Goal: Task Accomplishment & Management: Complete application form

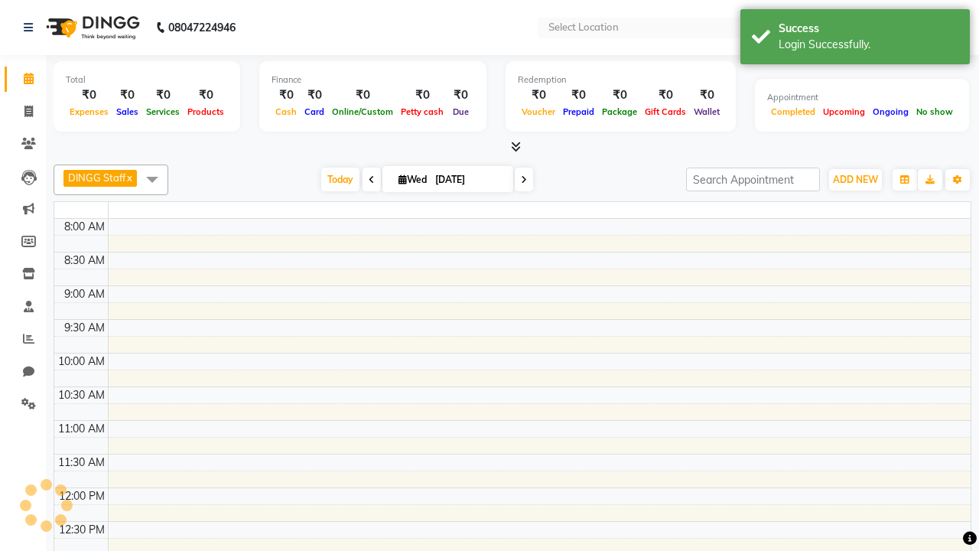
select select "en"
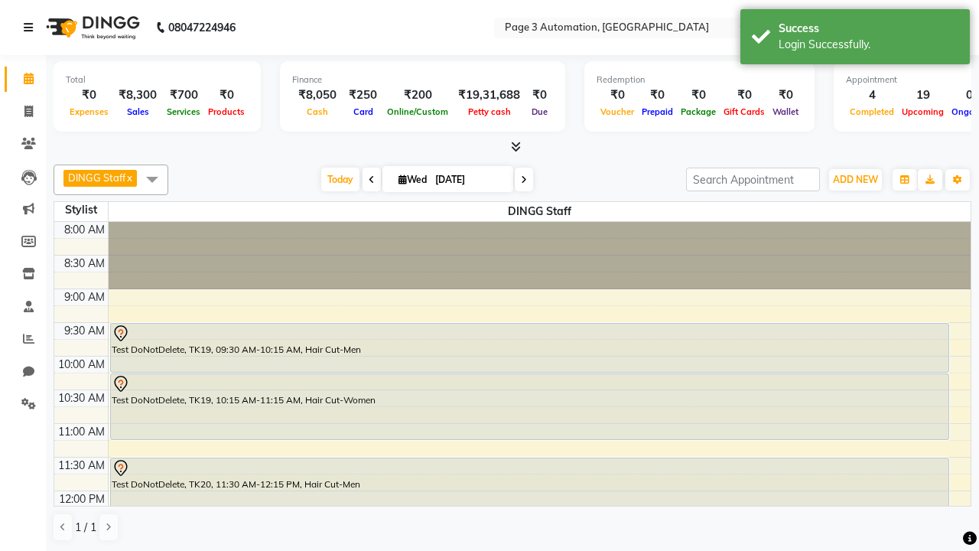
click at [31, 28] on icon at bounding box center [28, 27] width 9 height 11
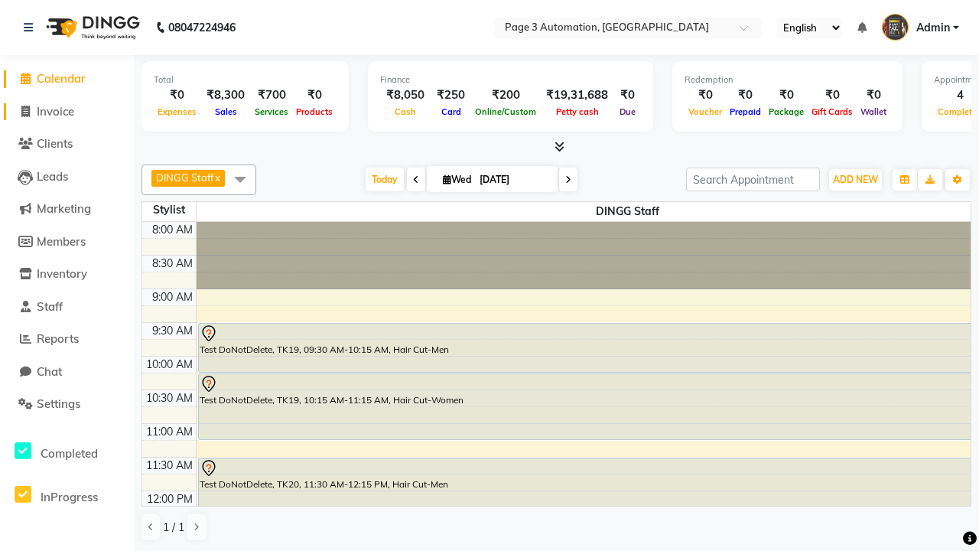
click at [67, 111] on span "Invoice" at bounding box center [55, 111] width 37 height 15
select select "service"
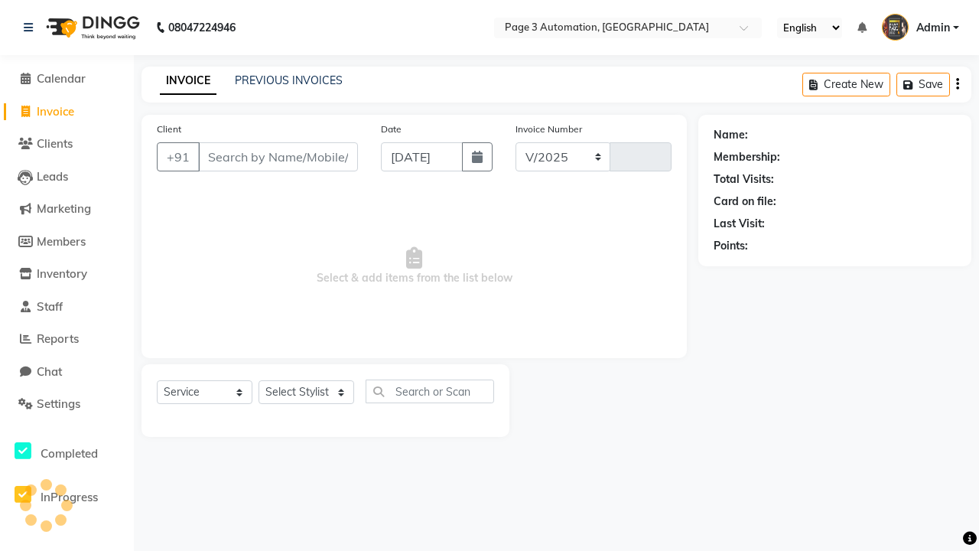
select select "2774"
type input "10046"
click at [31, 28] on icon at bounding box center [28, 27] width 9 height 11
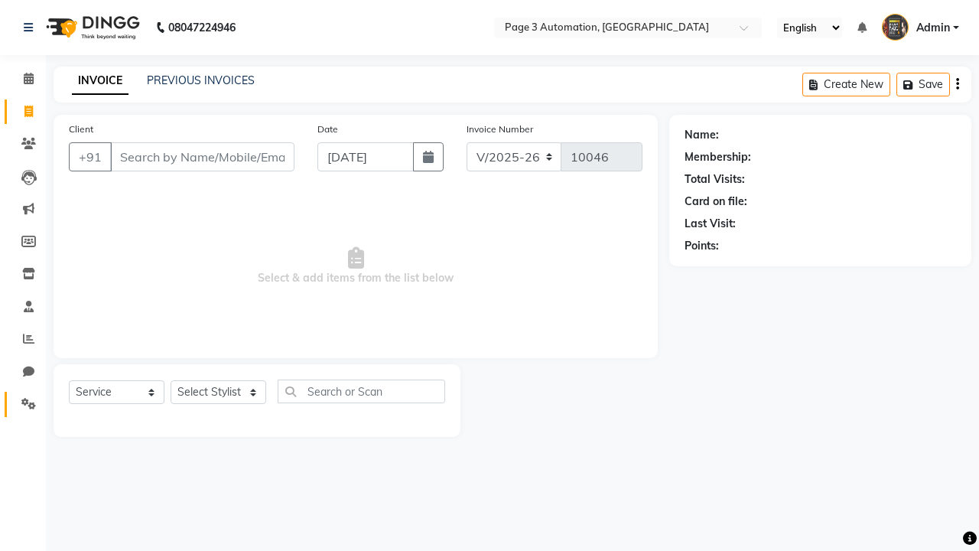
click at [23, 404] on icon at bounding box center [28, 403] width 15 height 11
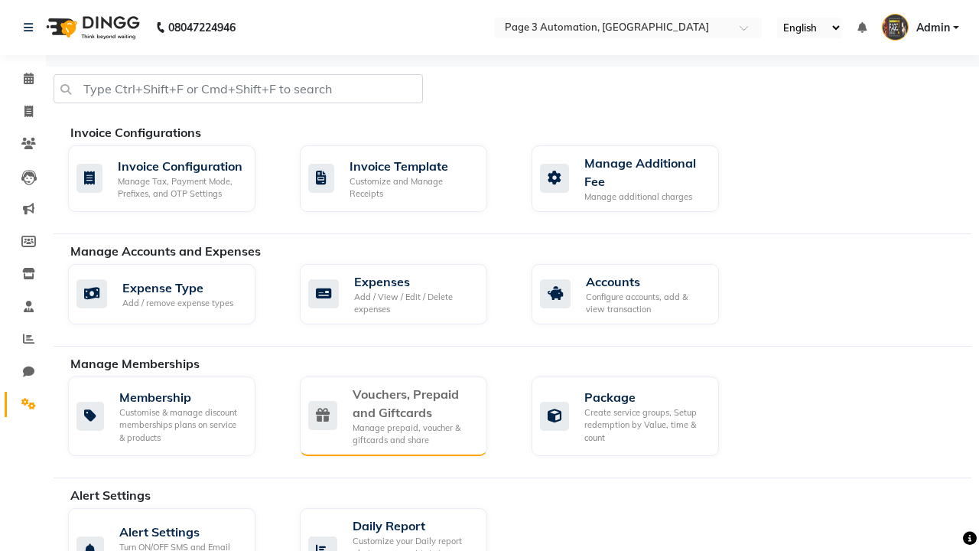
click at [413, 402] on div "Vouchers, Prepaid and Giftcards" at bounding box center [414, 403] width 122 height 37
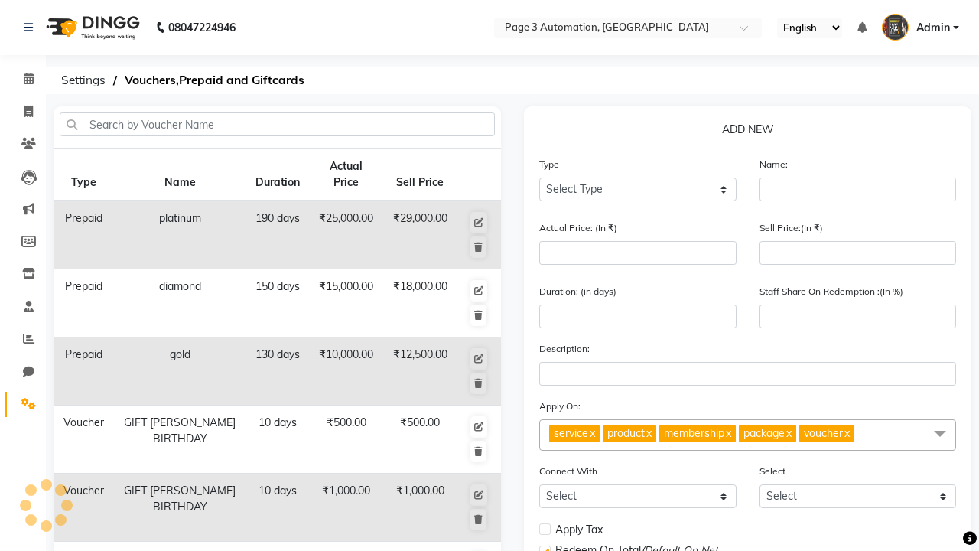
select select "V"
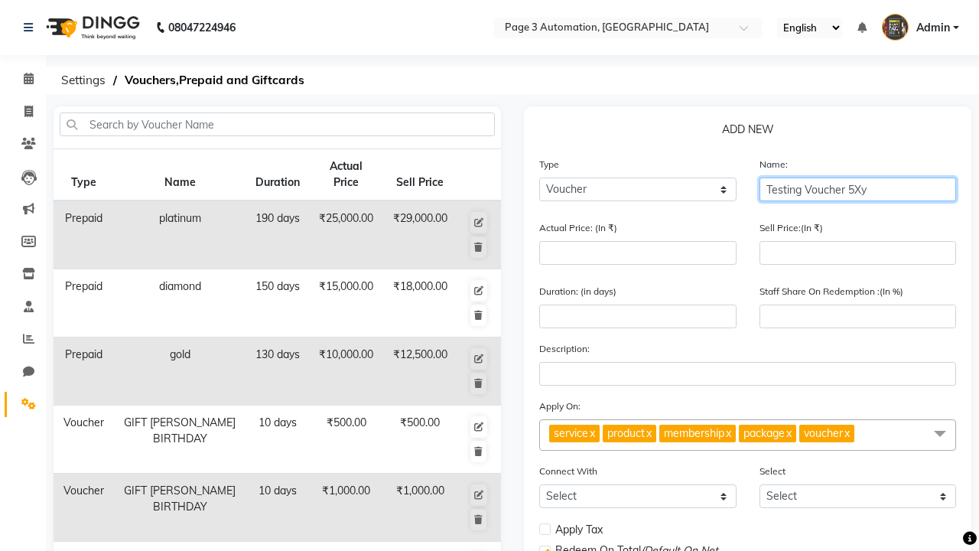
type input "Testing Voucher 5Xy"
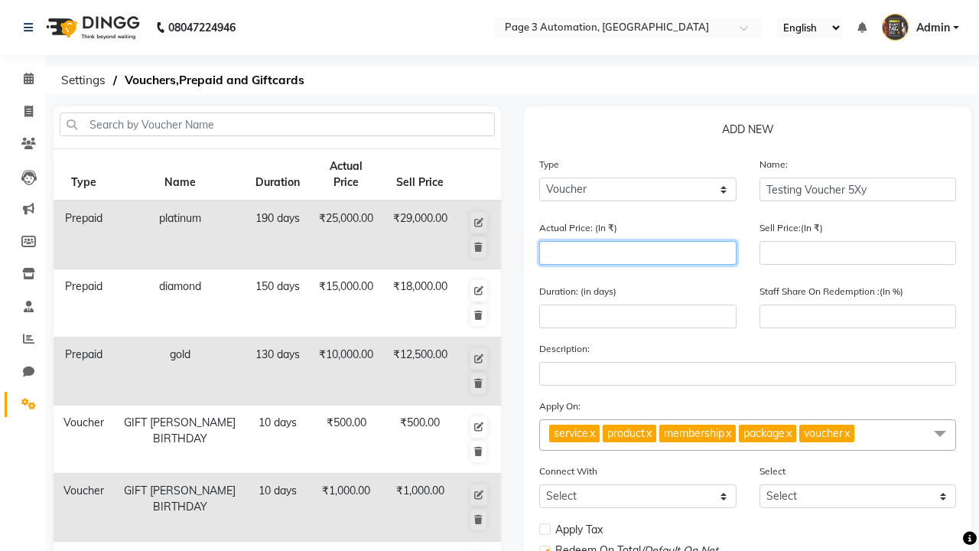
type input "1500"
type input "0"
type input "1500"
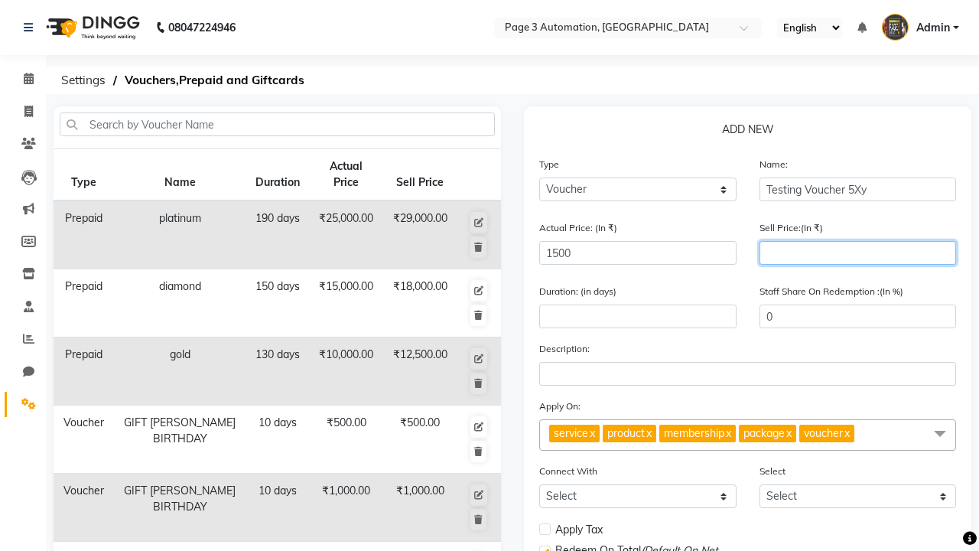
type input "1200"
type input "80"
type input "1200"
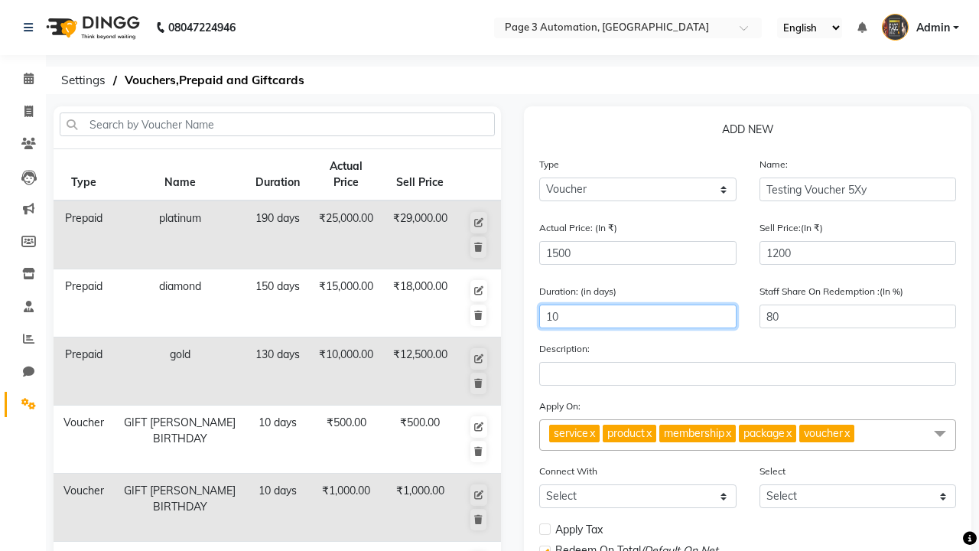
type input "10"
select select
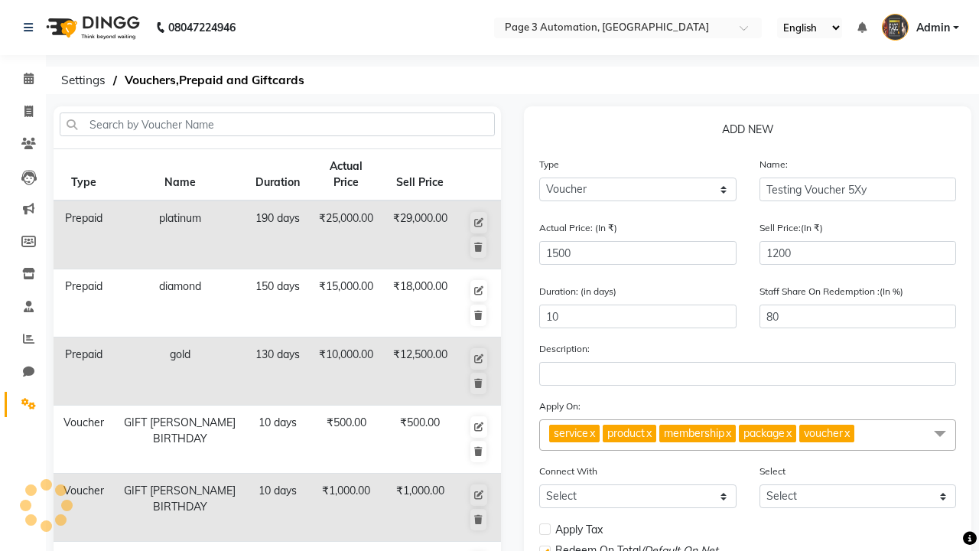
checkbox input "false"
checkbox input "true"
checkbox input "false"
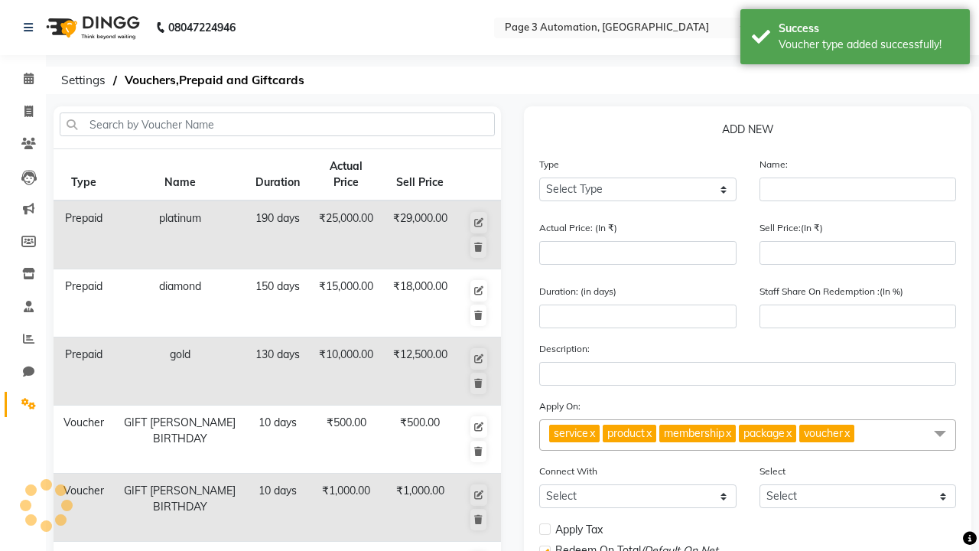
scroll to position [380, 0]
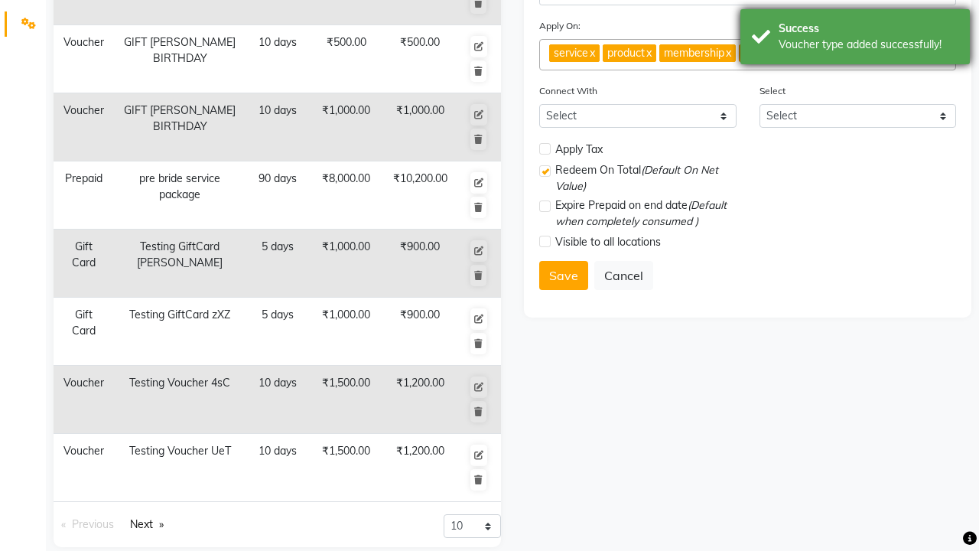
click at [855, 39] on div "Voucher type added successfully!" at bounding box center [868, 45] width 180 height 16
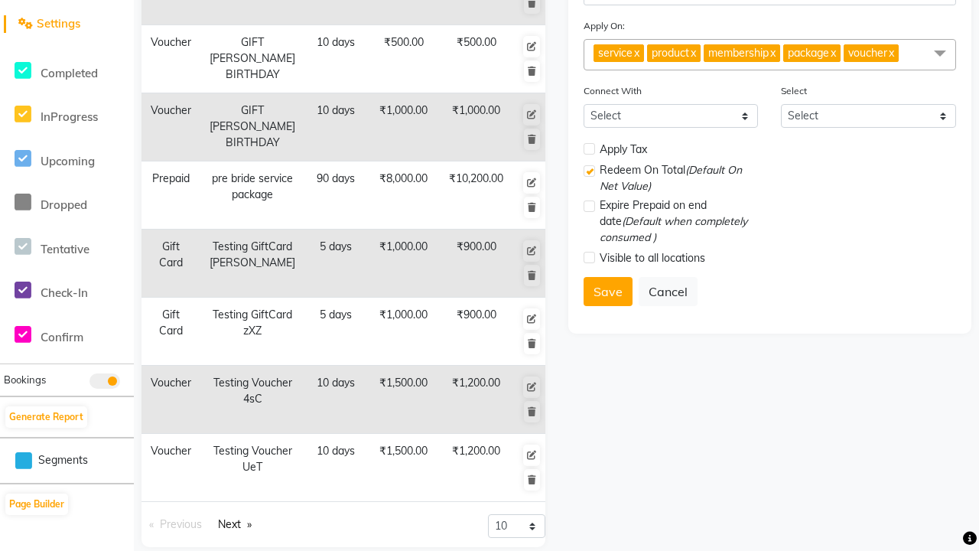
scroll to position [0, 0]
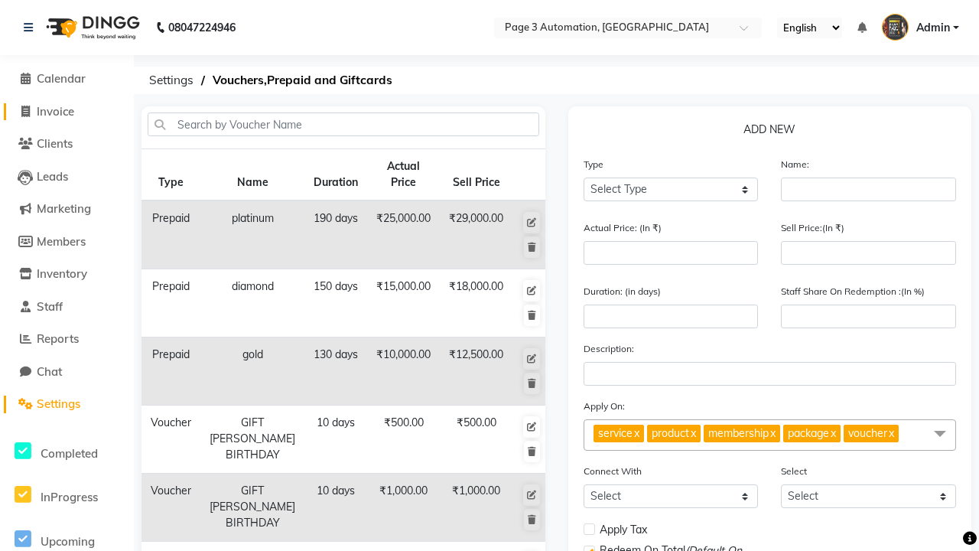
click at [67, 111] on span "Invoice" at bounding box center [55, 111] width 37 height 15
select select "2774"
select select "service"
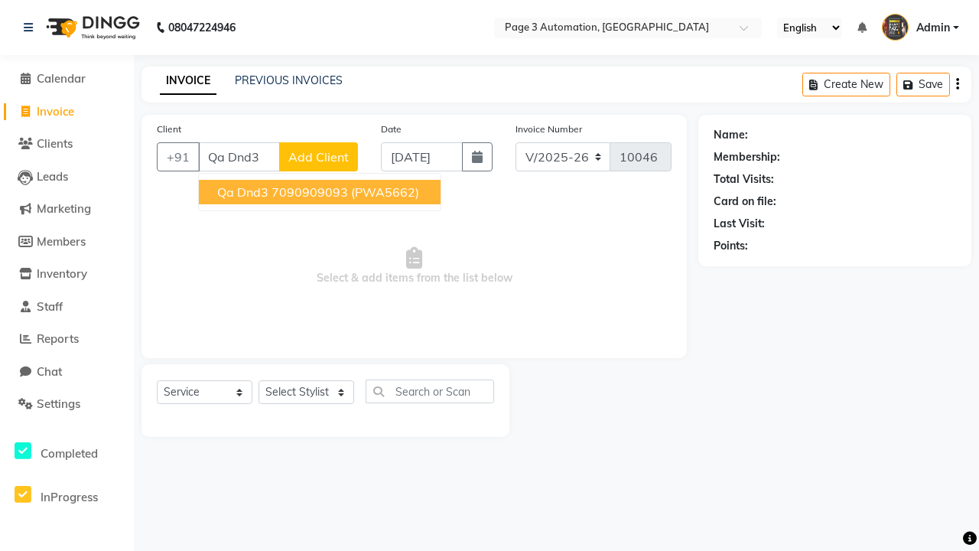
click at [321, 192] on ngb-highlight "7090909093" at bounding box center [309, 191] width 76 height 15
type input "7090909093"
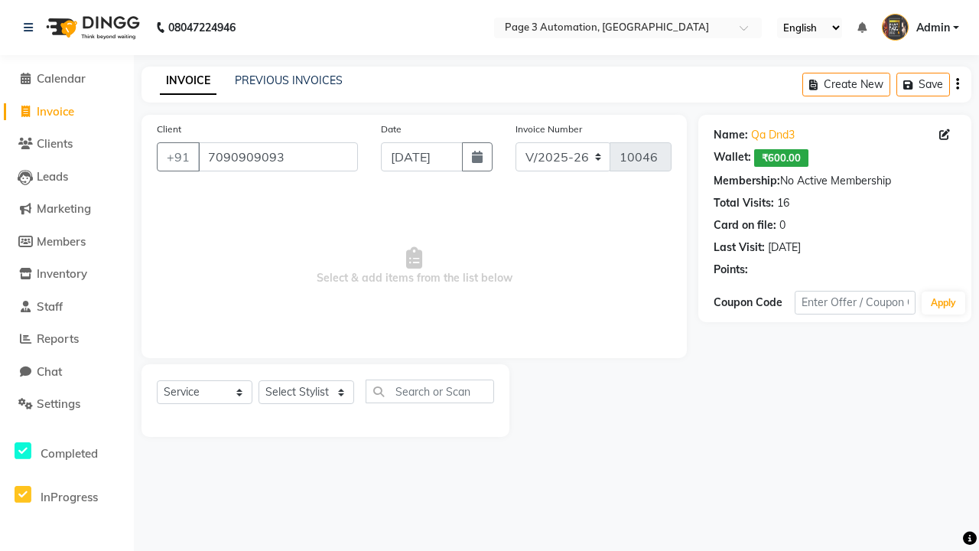
select select "V"
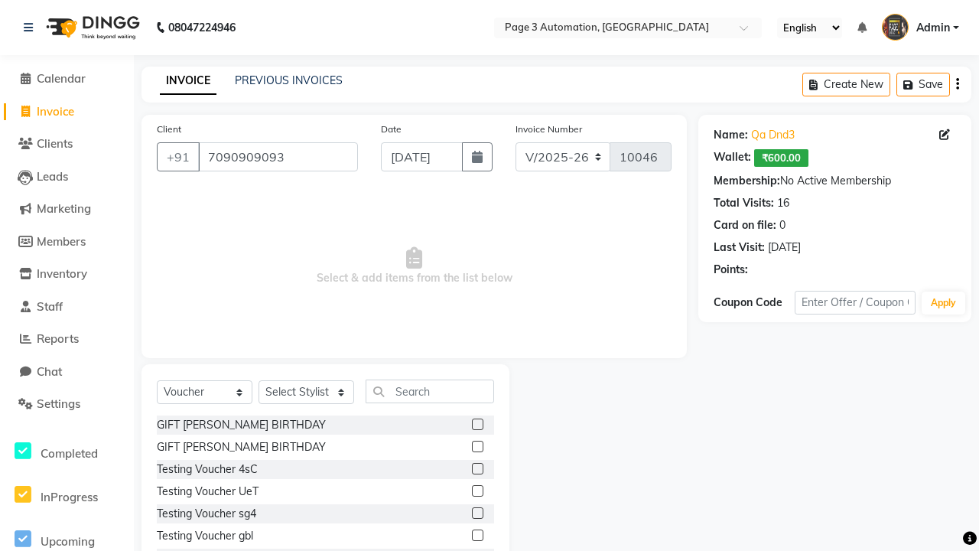
select select "71572"
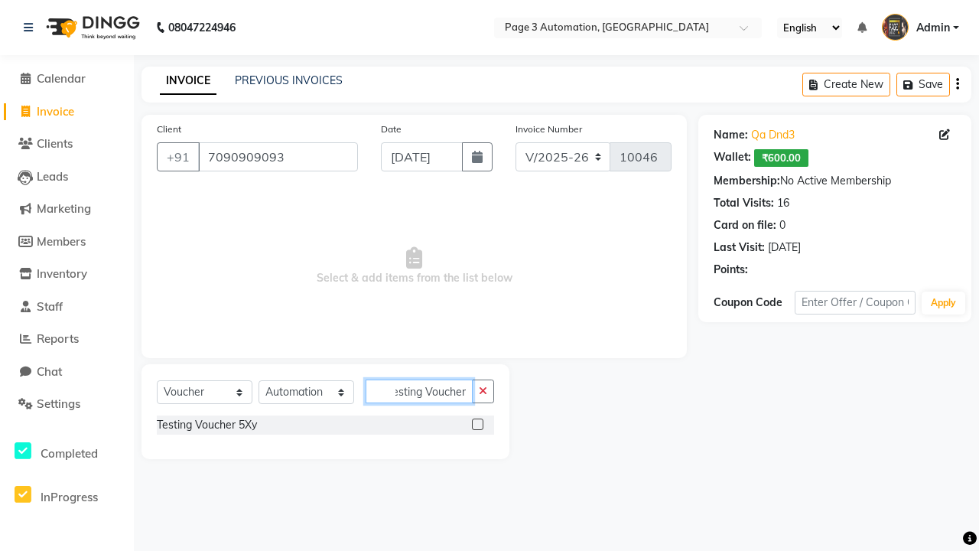
type input "Testing Voucher 5Xy"
click at [477, 424] on label at bounding box center [477, 423] width 11 height 11
click at [477, 424] on input "checkbox" at bounding box center [477, 425] width 10 height 10
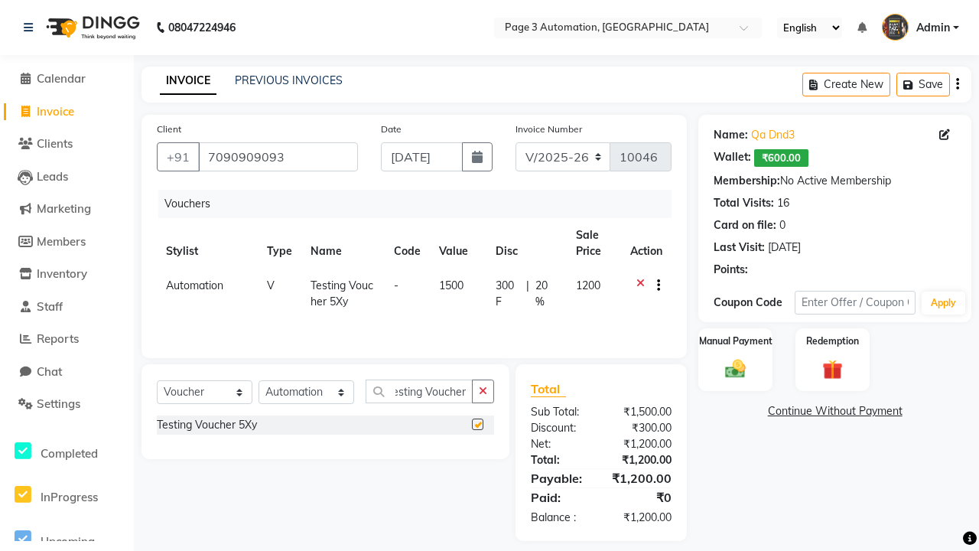
scroll to position [0, 0]
checkbox input "false"
click at [735, 341] on label "Manual Payment" at bounding box center [735, 340] width 76 height 15
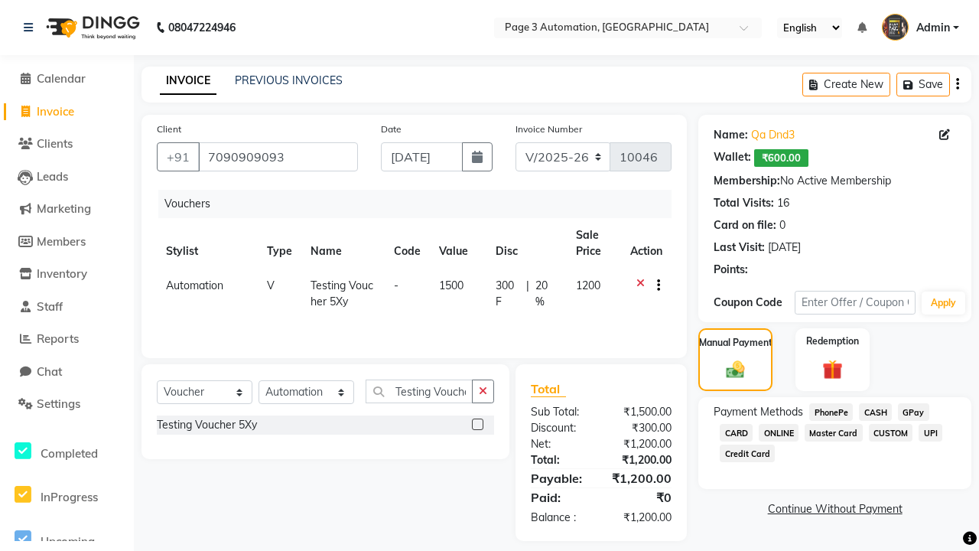
click at [875, 411] on span "CASH" at bounding box center [875, 412] width 33 height 18
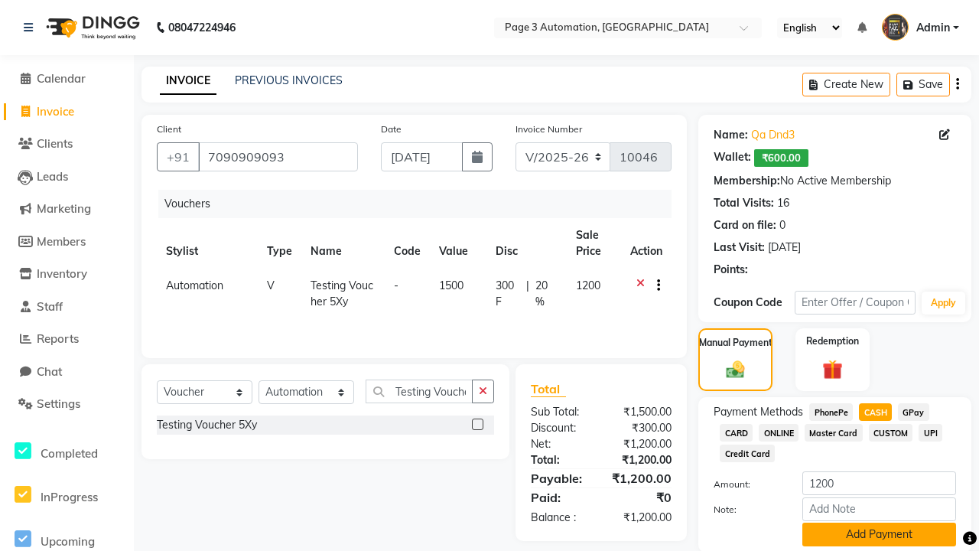
click at [879, 534] on button "Add Payment" at bounding box center [879, 534] width 154 height 24
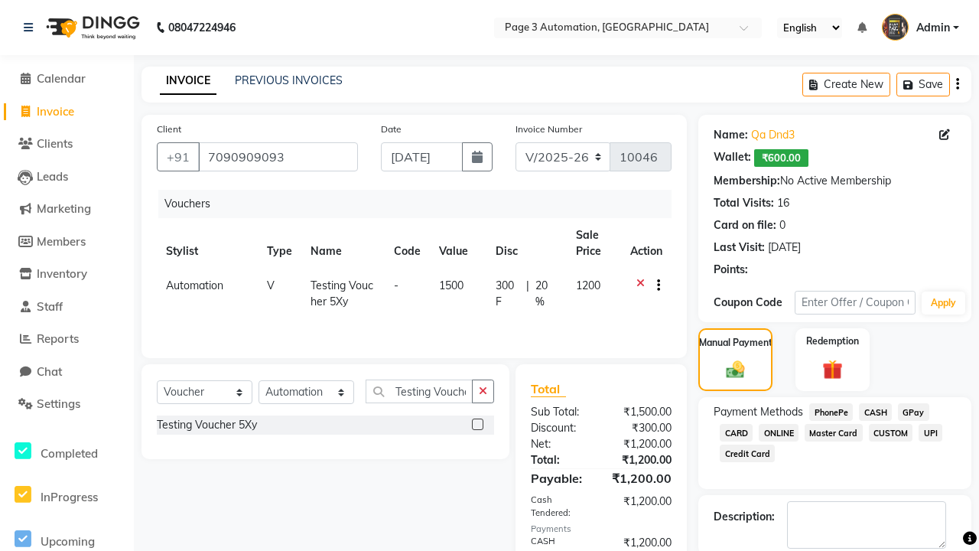
checkbox input "false"
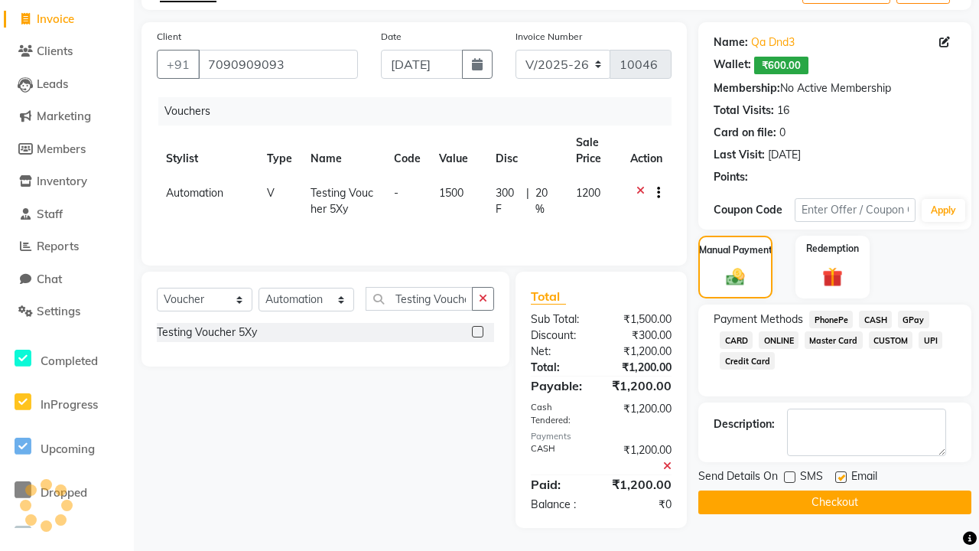
click at [840, 476] on label at bounding box center [840, 476] width 11 height 11
click at [840, 476] on input "checkbox" at bounding box center [840, 478] width 10 height 10
checkbox input "false"
click at [834, 502] on button "Checkout" at bounding box center [834, 502] width 273 height 24
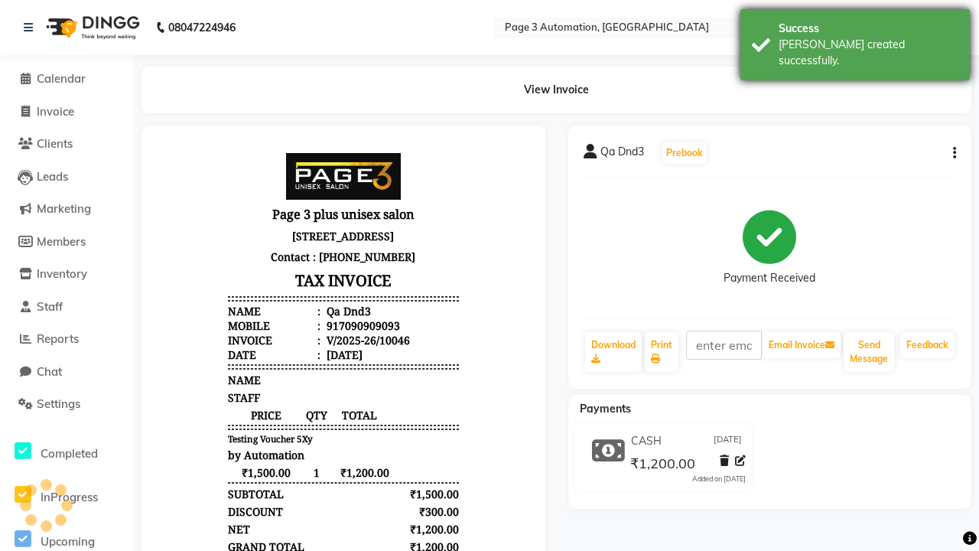
click at [855, 39] on div "[PERSON_NAME] created successfully." at bounding box center [868, 53] width 180 height 32
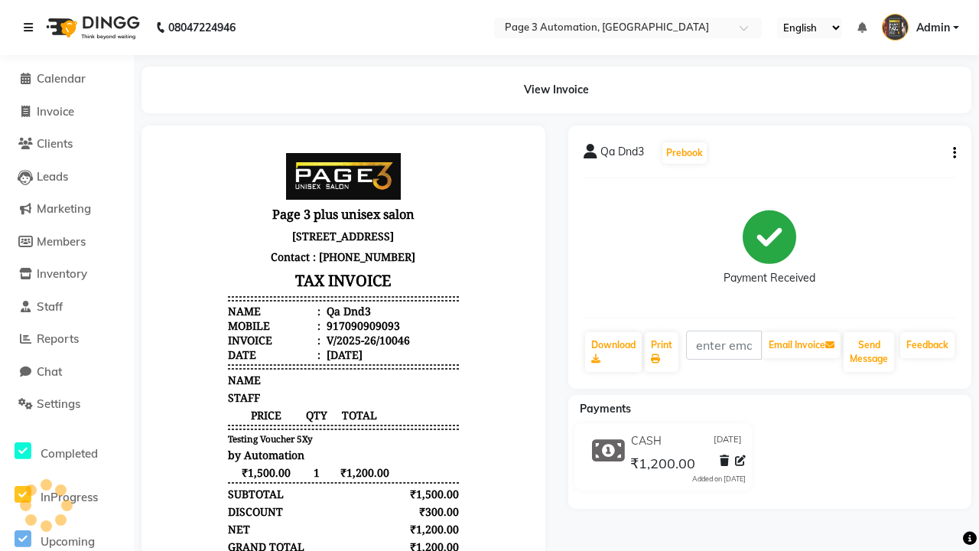
click at [31, 28] on icon at bounding box center [28, 27] width 9 height 11
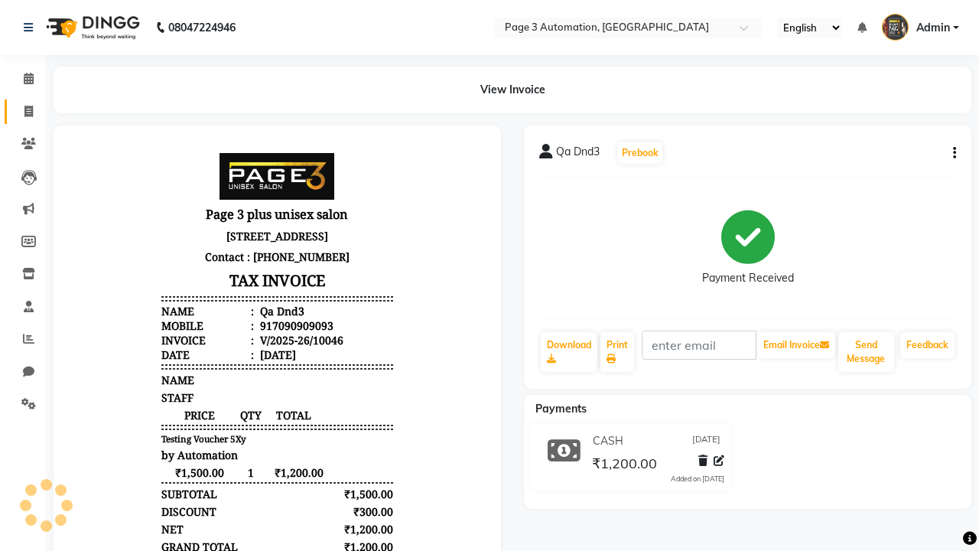
click at [23, 111] on span at bounding box center [28, 112] width 27 height 18
select select "2774"
select select "service"
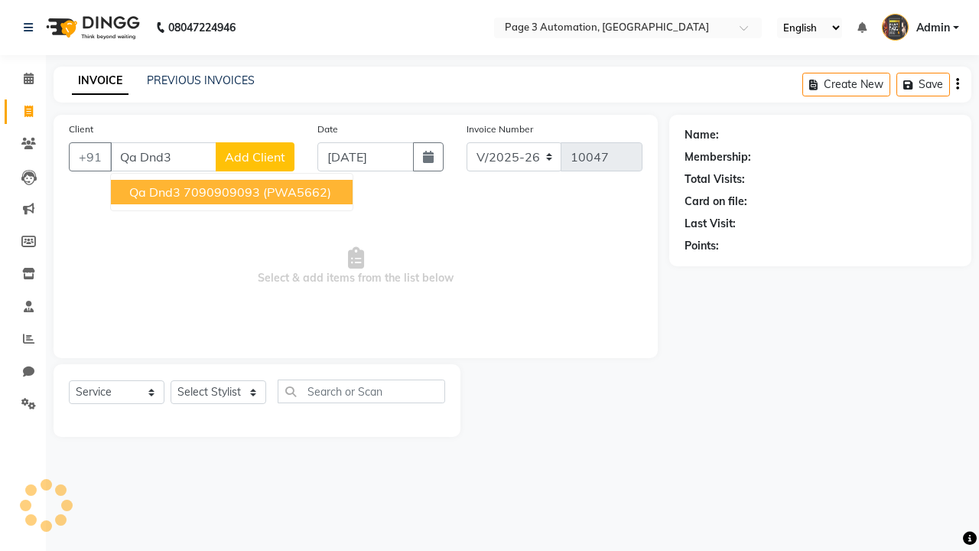
click at [233, 192] on ngb-highlight "7090909093" at bounding box center [222, 191] width 76 height 15
type input "7090909093"
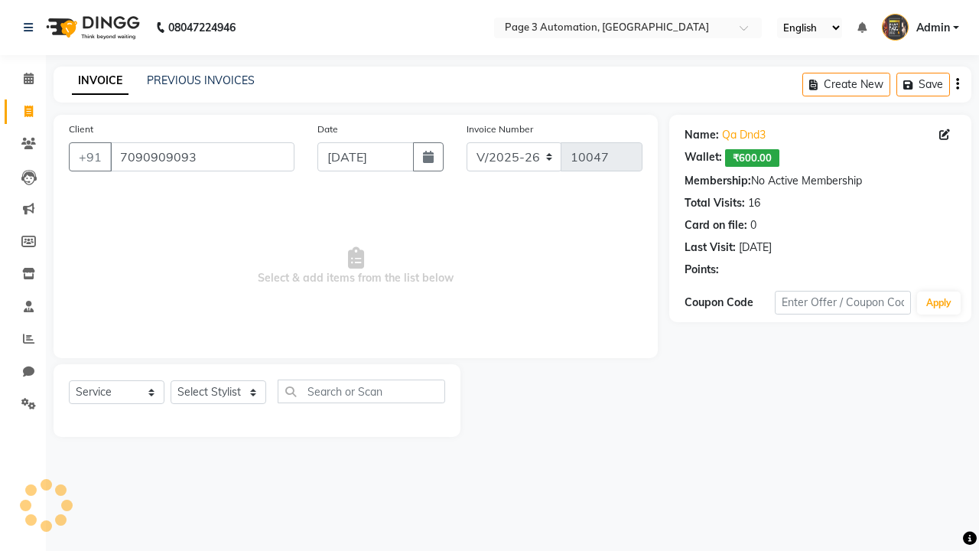
select select "71572"
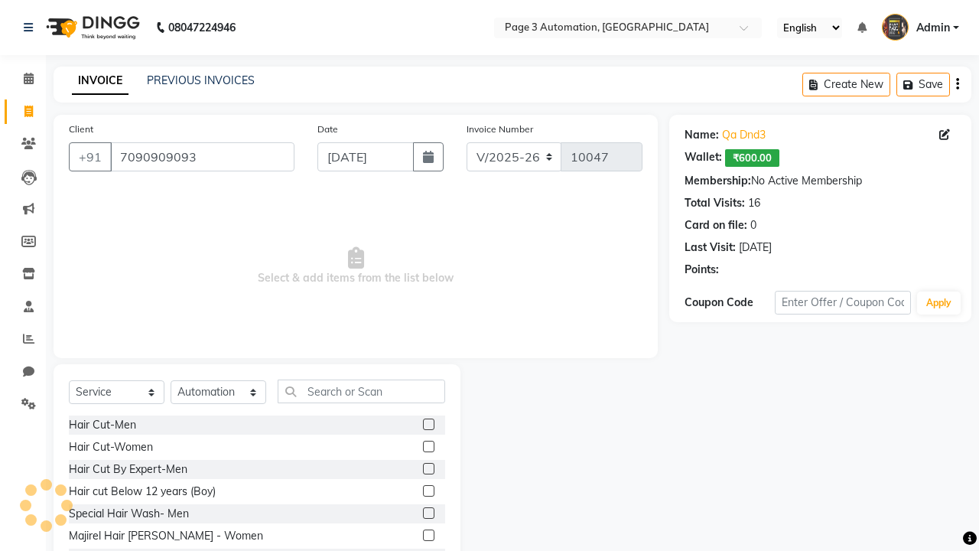
click at [427, 469] on label at bounding box center [428, 468] width 11 height 11
click at [427, 469] on input "checkbox" at bounding box center [428, 469] width 10 height 10
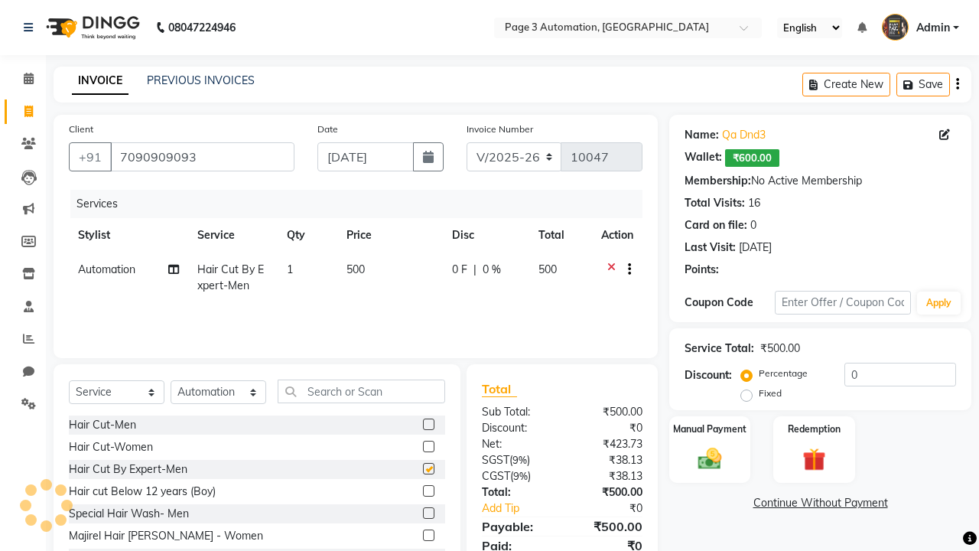
checkbox input "false"
click at [814, 428] on label "Redemption" at bounding box center [813, 428] width 55 height 15
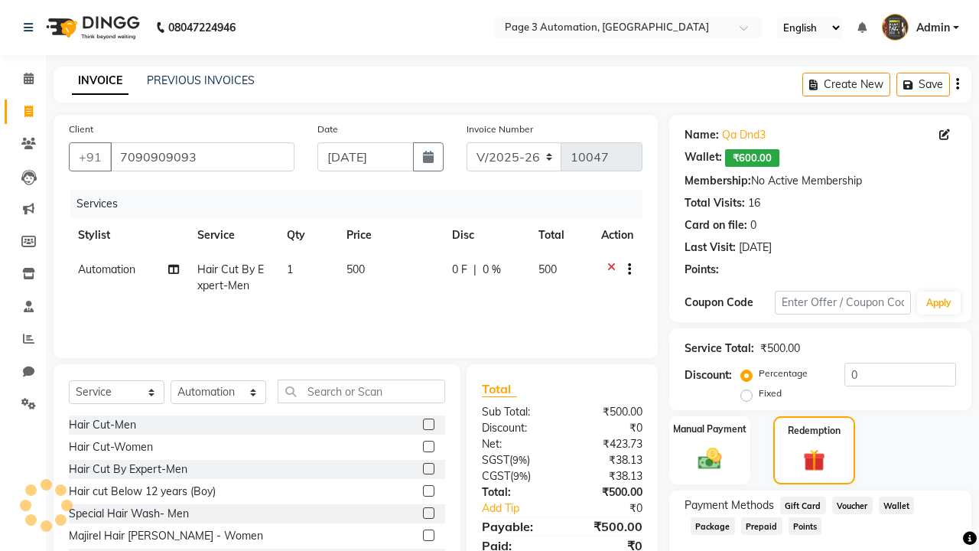
click at [852, 505] on span "Voucher" at bounding box center [852, 505] width 41 height 18
click at [920, 28] on span "Admin" at bounding box center [933, 28] width 34 height 16
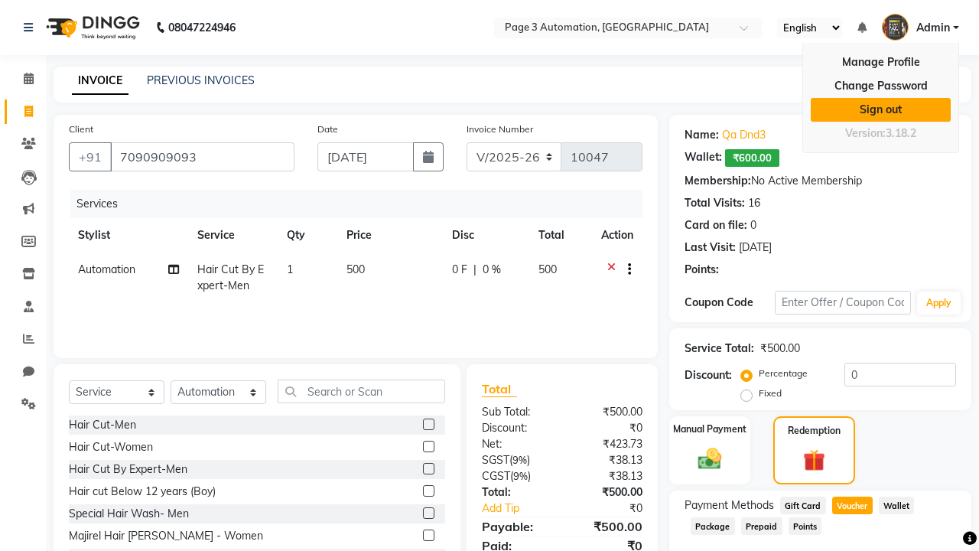
click at [880, 109] on link "Sign out" at bounding box center [881, 110] width 140 height 24
